Goal: Check status: Check status

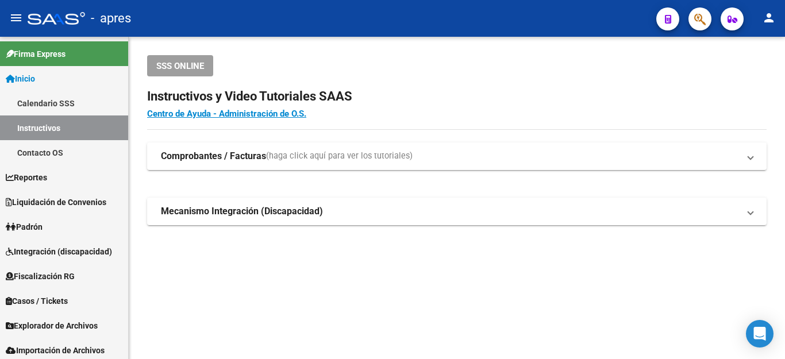
click at [706, 18] on button "button" at bounding box center [700, 18] width 23 height 23
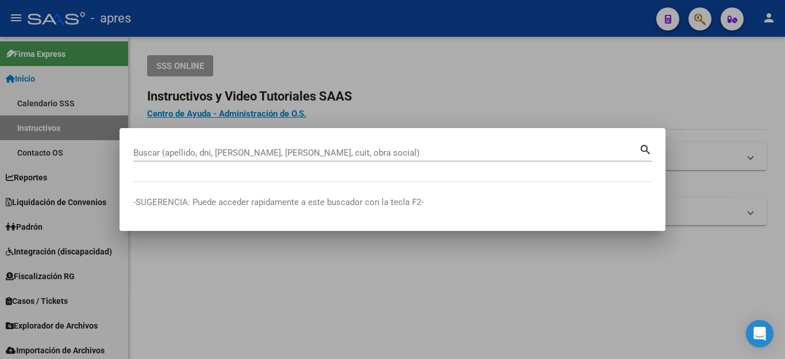
paste input "20456795219"
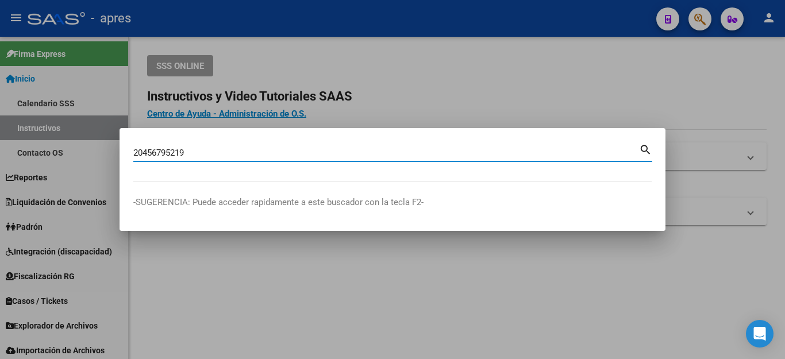
type input "20456795219"
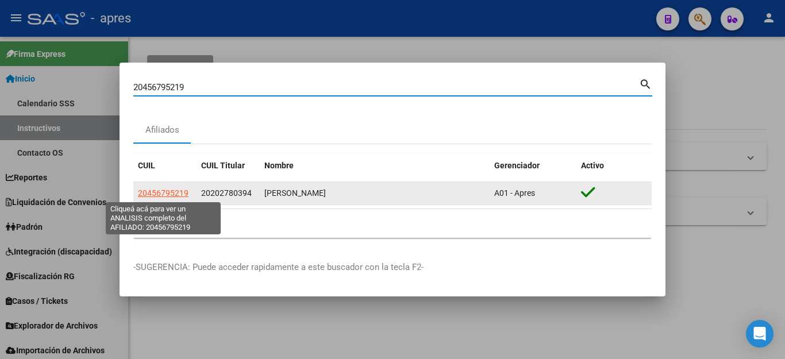
click at [174, 189] on span "20456795219" at bounding box center [163, 193] width 51 height 9
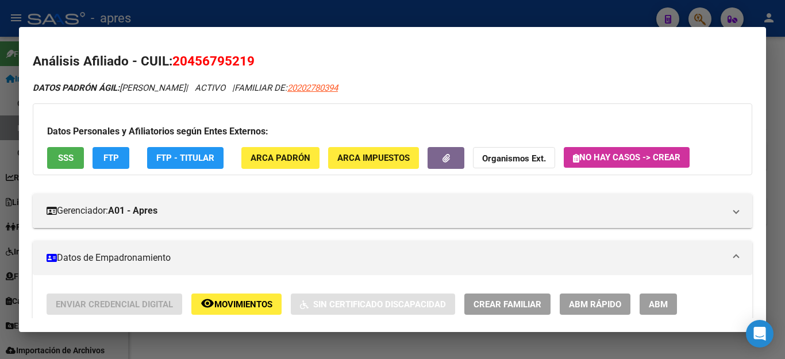
click at [110, 156] on span "FTP" at bounding box center [111, 158] width 16 height 10
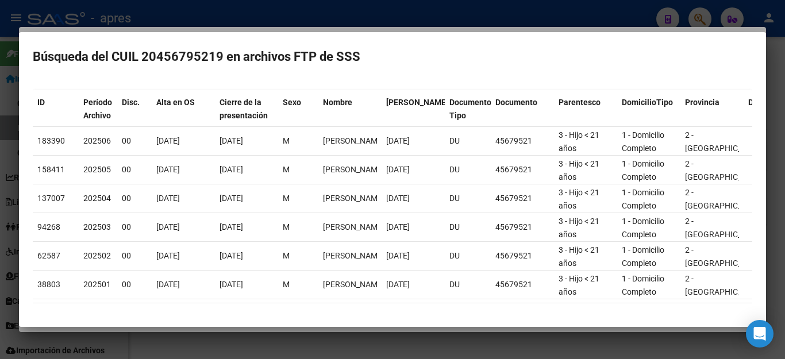
click at [570, 19] on div at bounding box center [392, 179] width 785 height 359
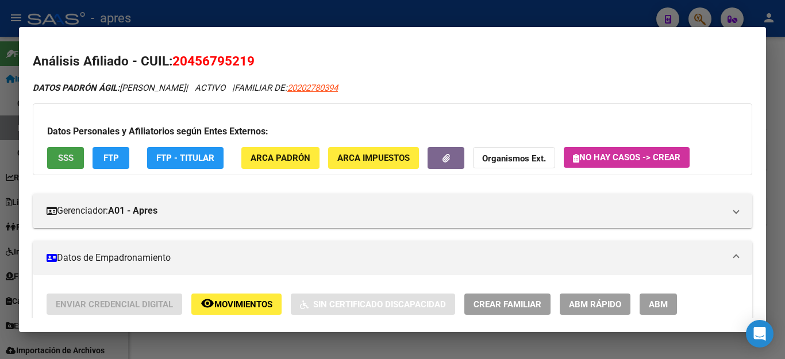
click at [64, 157] on span "SSS" at bounding box center [66, 158] width 16 height 10
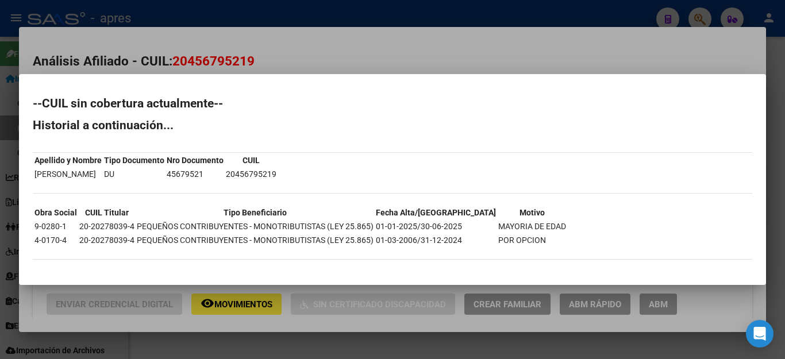
click at [333, 341] on div at bounding box center [392, 179] width 785 height 359
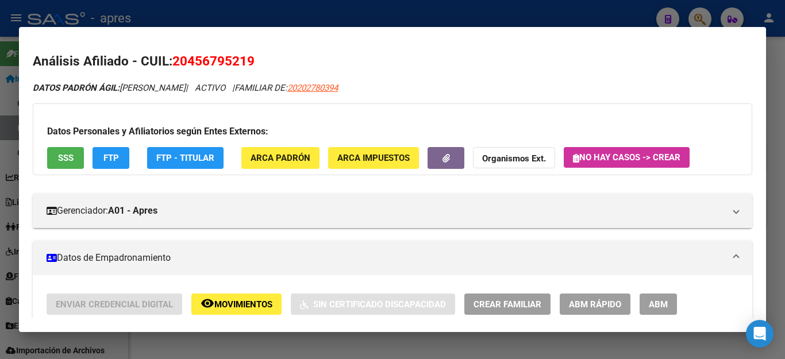
click at [118, 155] on span "FTP" at bounding box center [111, 158] width 16 height 10
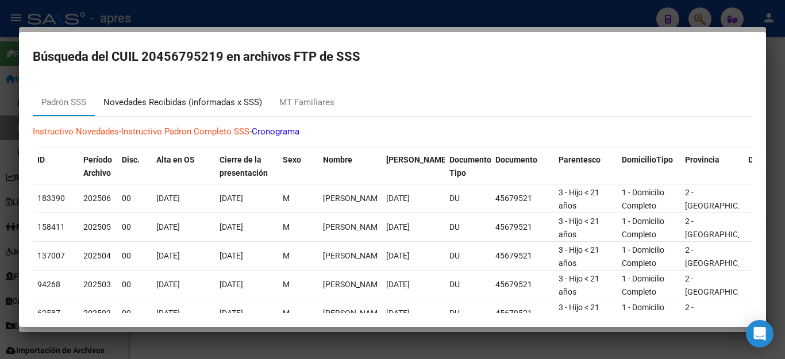
click at [210, 99] on div "Novedades Recibidas (informadas x SSS)" at bounding box center [182, 102] width 159 height 13
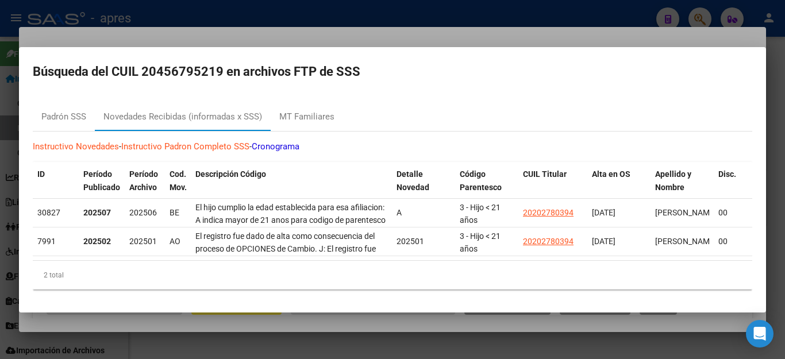
click at [678, 337] on div at bounding box center [392, 179] width 785 height 359
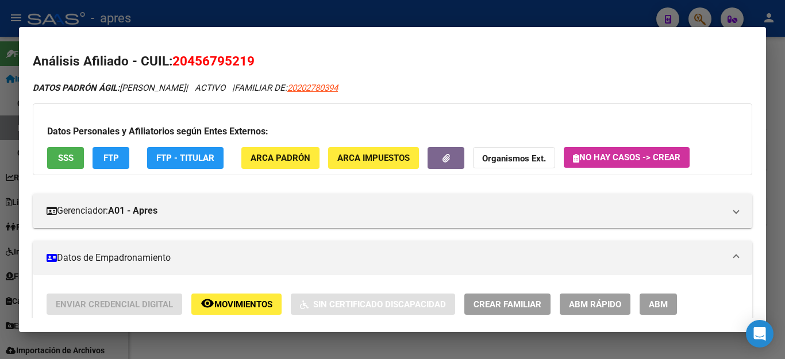
click at [521, 347] on div at bounding box center [392, 179] width 785 height 359
